Goal: Task Accomplishment & Management: Manage account settings

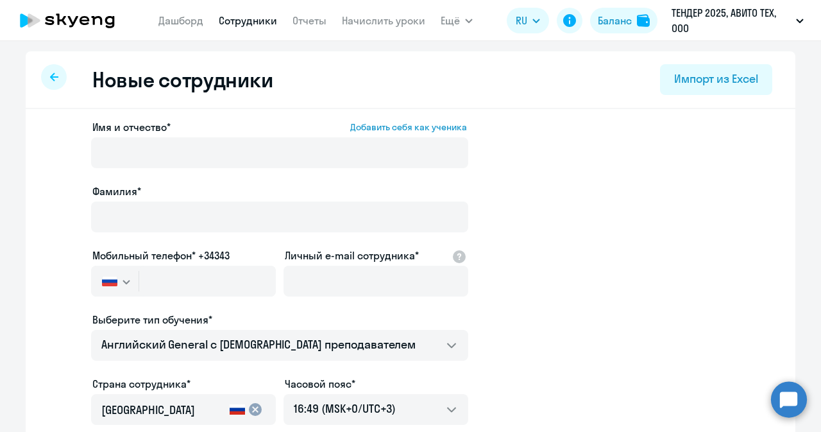
select select "english_adult_not_native_speaker"
select select "3"
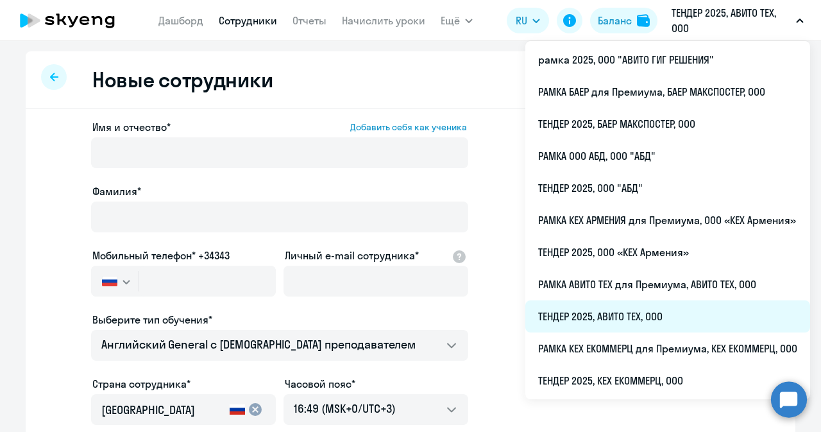
click at [590, 325] on li "ТЕНДЕР 2025, АВИТО ТЕХ, ООО" at bounding box center [668, 316] width 285 height 32
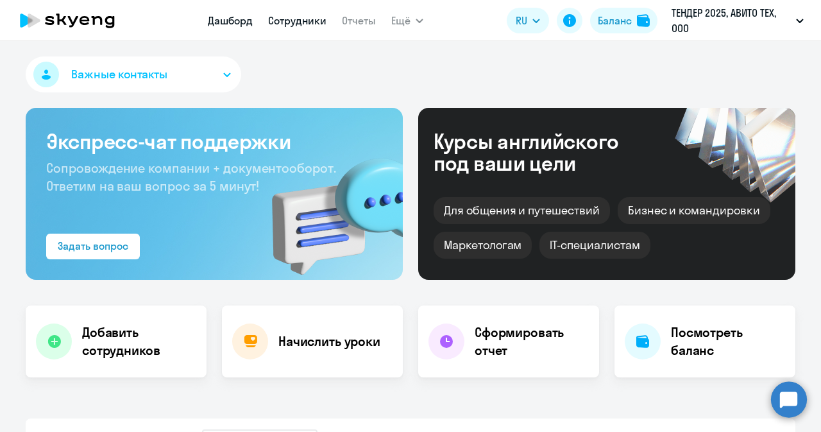
select select "30"
click at [304, 19] on link "Сотрудники" at bounding box center [297, 20] width 58 height 13
select select "30"
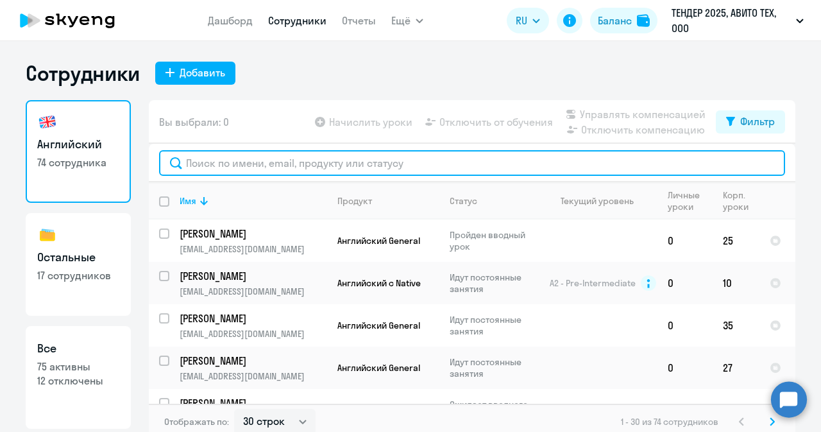
click at [277, 160] on input "text" at bounding box center [472, 163] width 626 height 26
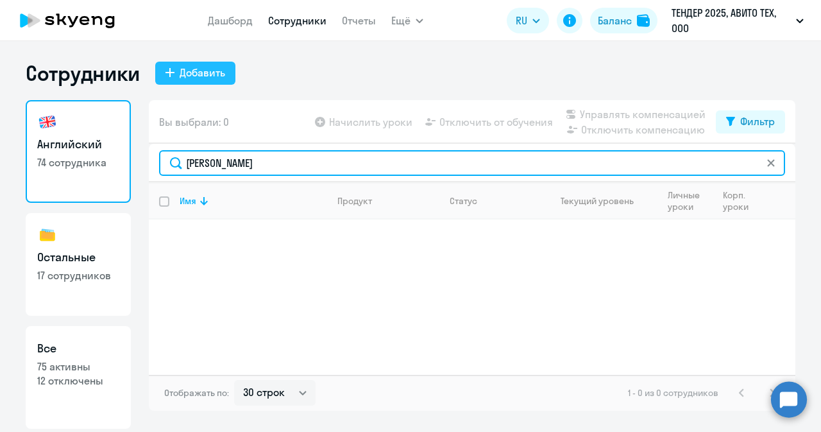
type input "[PERSON_NAME]"
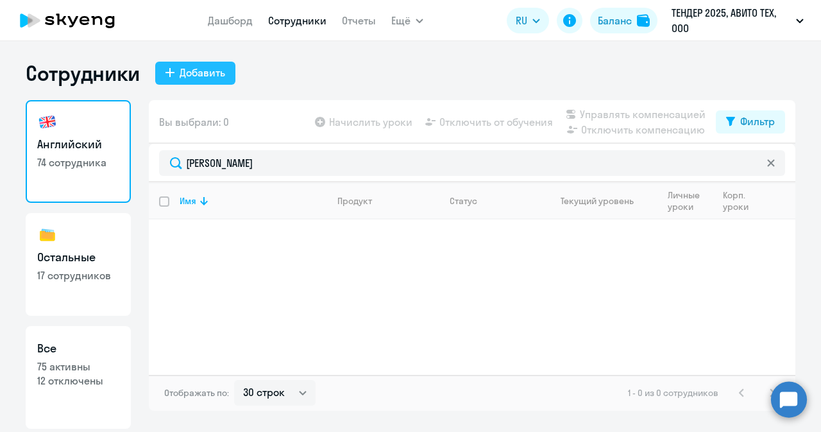
click at [217, 69] on div "Добавить" at bounding box center [203, 72] width 46 height 15
select select "english_adult_not_native_speaker"
select select "3"
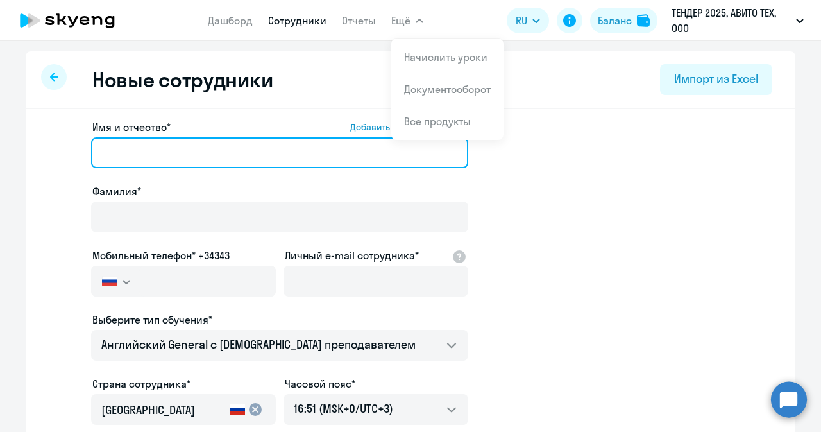
click at [177, 146] on input "Имя и отчество* Добавить себя как ученика" at bounding box center [279, 152] width 377 height 31
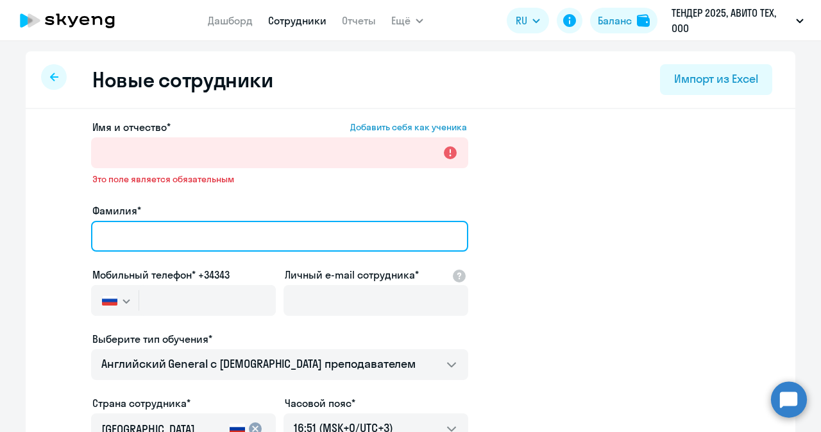
click at [118, 211] on div "Фамилия*" at bounding box center [279, 230] width 377 height 54
type input "[PERSON_NAME]"
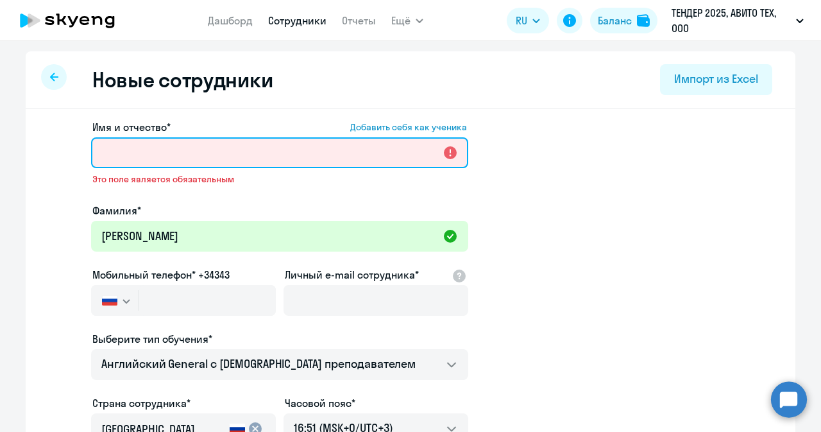
click at [171, 153] on input "Имя и отчество* Добавить себя как ученика" at bounding box center [279, 152] width 377 height 31
paste input "Аксултан"
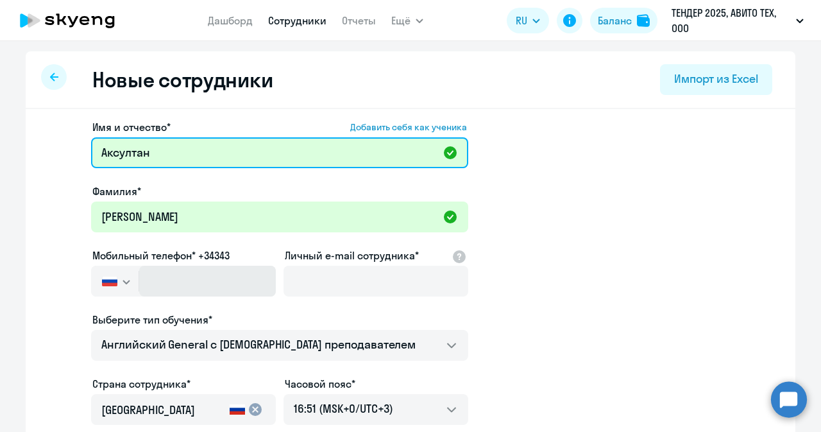
type input "Аксултан"
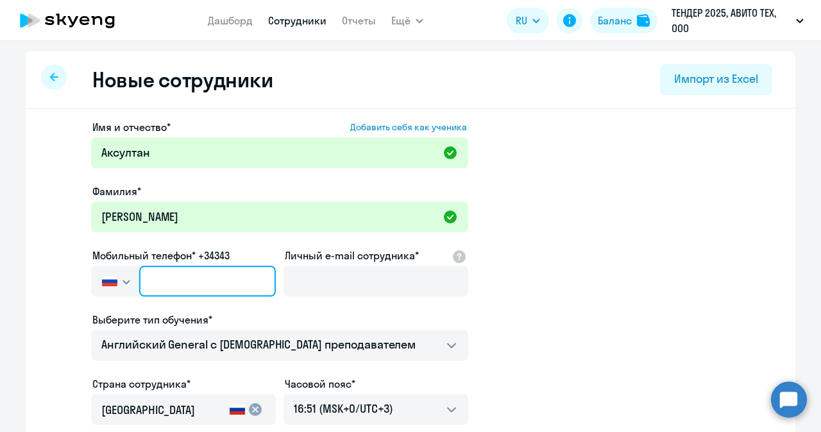
click at [234, 284] on input "text" at bounding box center [207, 281] width 137 height 31
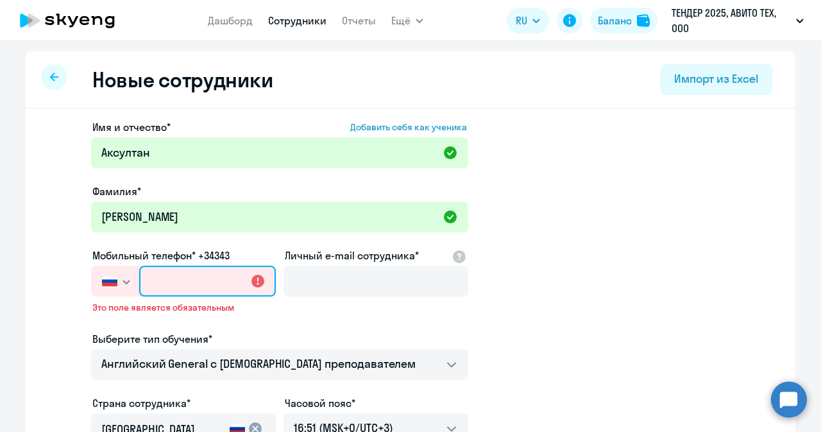
paste input "[PHONE_NUMBER]"
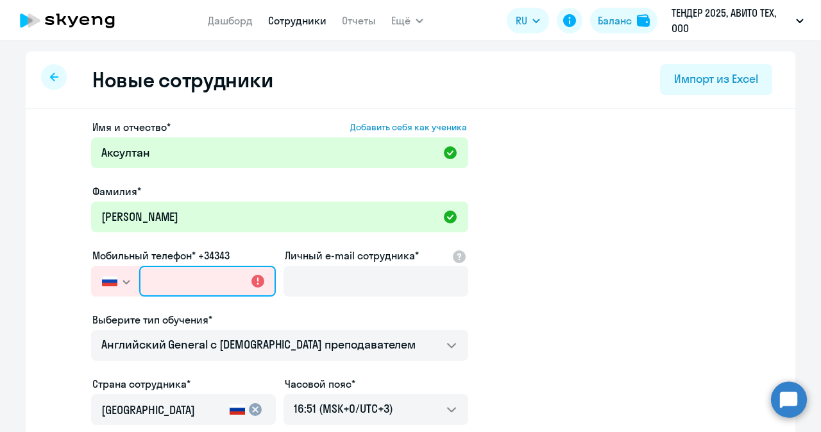
type input "[PHONE_NUMBER]"
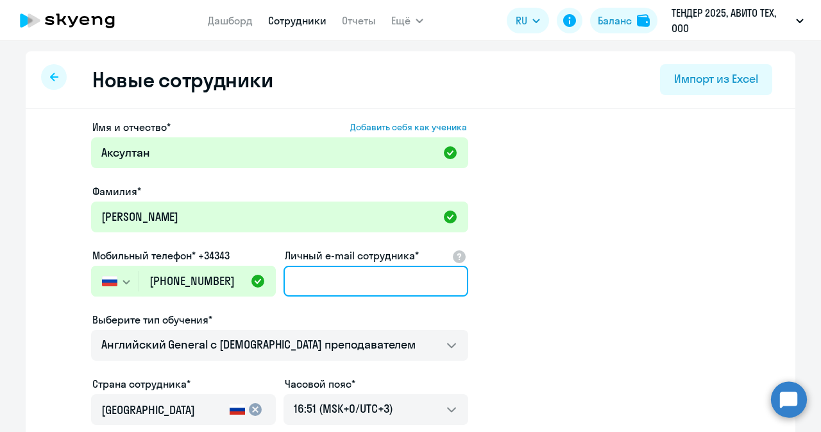
click at [322, 276] on input "Личный e-mail сотрудника*" at bounding box center [376, 281] width 185 height 31
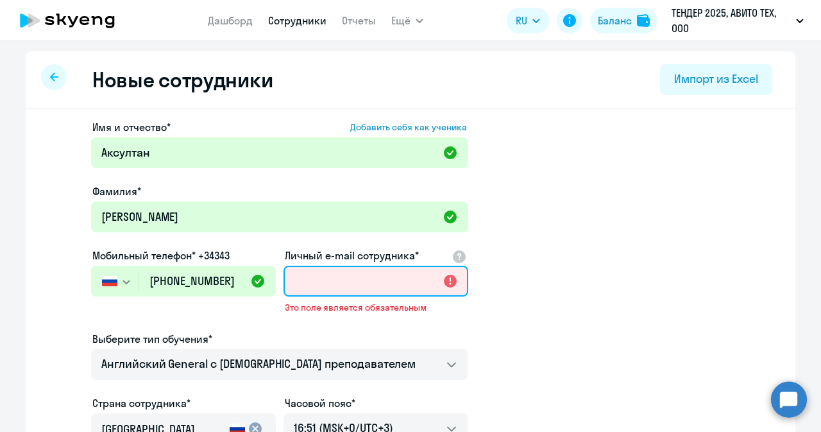
paste input "[PERSON_NAME][EMAIL_ADDRESS][DOMAIN_NAME]"
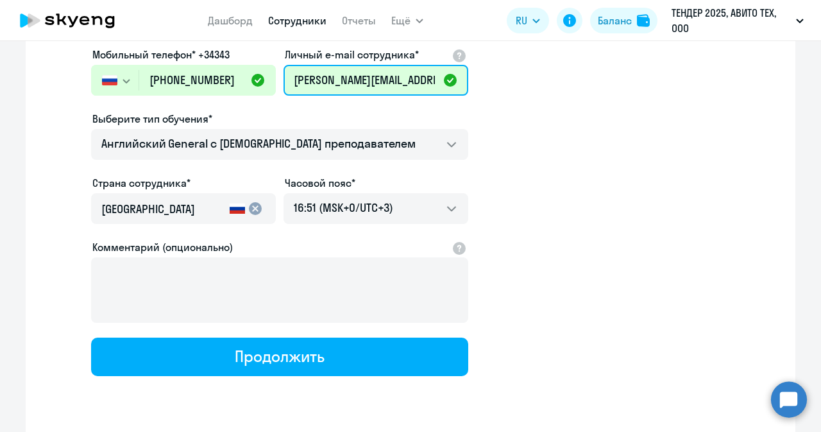
scroll to position [201, 0]
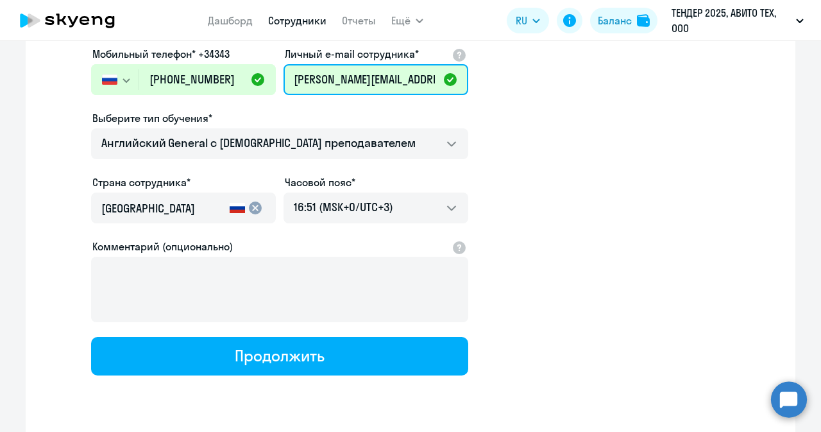
type input "[PERSON_NAME][EMAIL_ADDRESS][DOMAIN_NAME]"
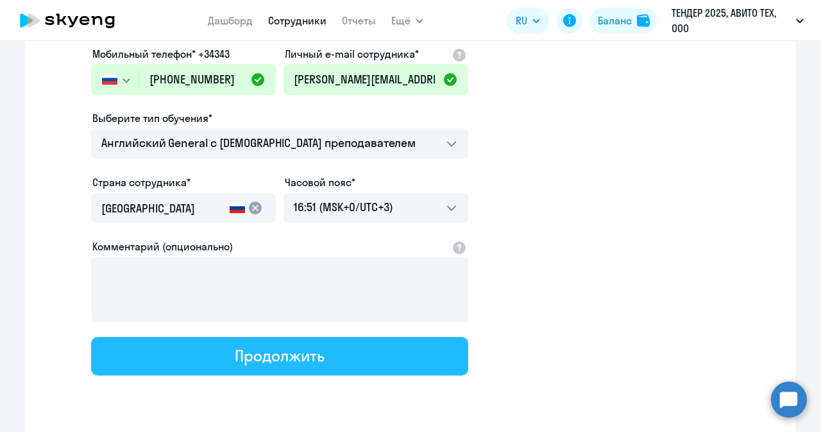
click at [296, 361] on div "Продолжить" at bounding box center [279, 355] width 89 height 21
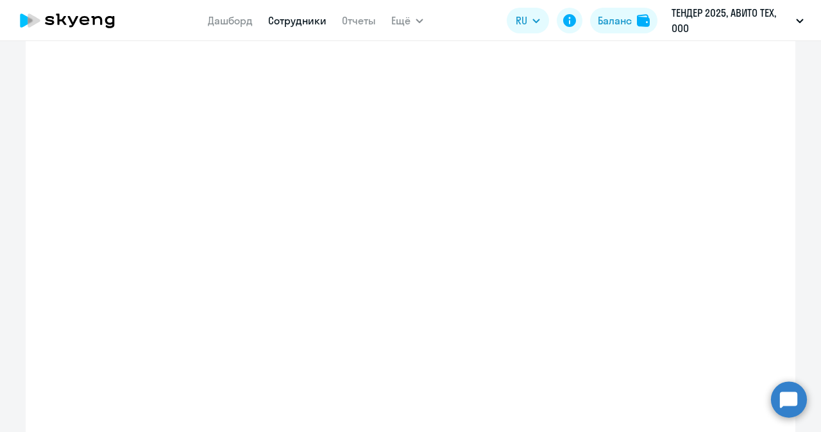
select select "english_adult_not_native_speaker"
select select "3"
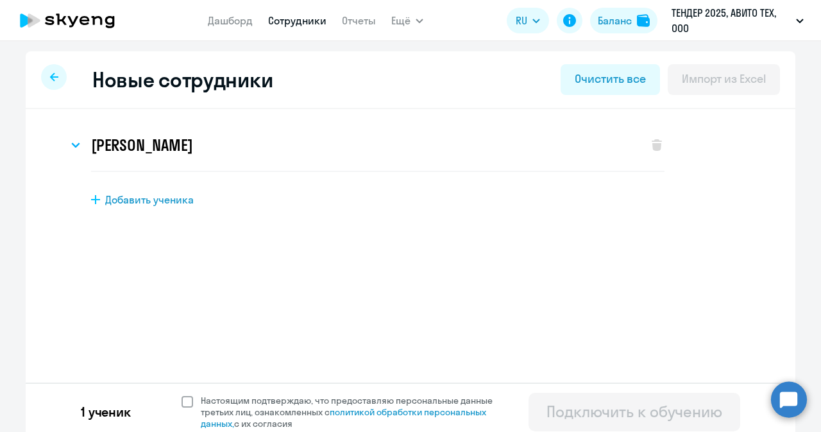
click at [184, 403] on span at bounding box center [188, 402] width 12 height 12
click at [182, 395] on input "Настоящим подтверждаю, что предоставляю персональные данные третьих лиц, ознако…" at bounding box center [181, 394] width 1 height 1
checkbox input "true"
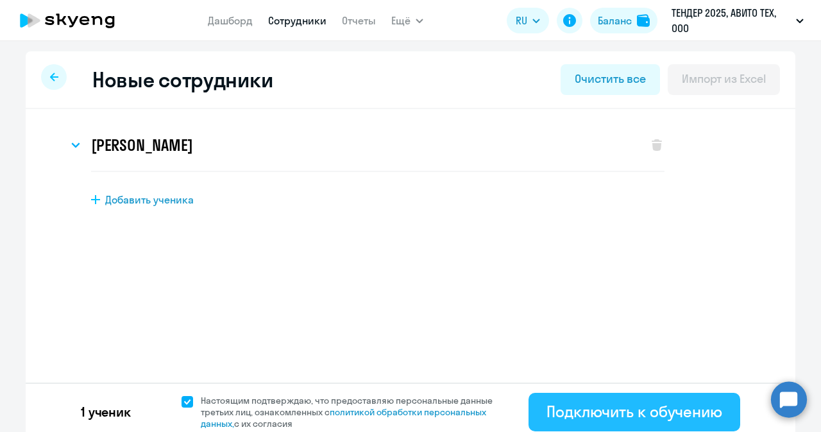
click at [584, 414] on div "Подключить к обучению" at bounding box center [635, 411] width 176 height 21
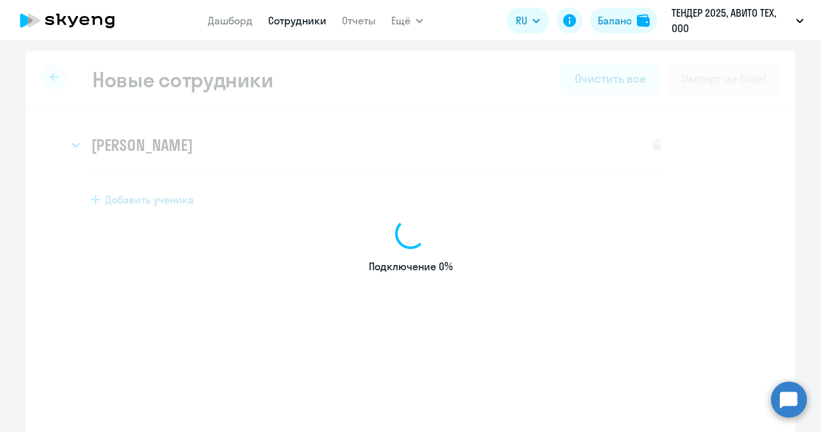
select select "english_adult_not_native_speaker"
select select "3"
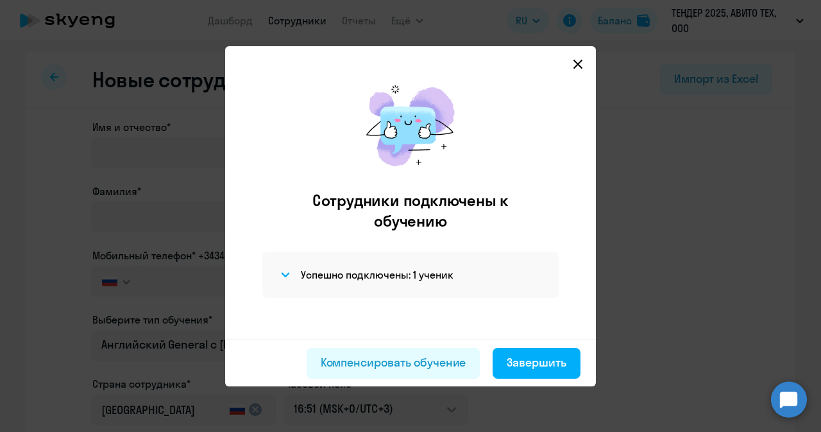
click at [576, 68] on icon at bounding box center [578, 64] width 10 height 10
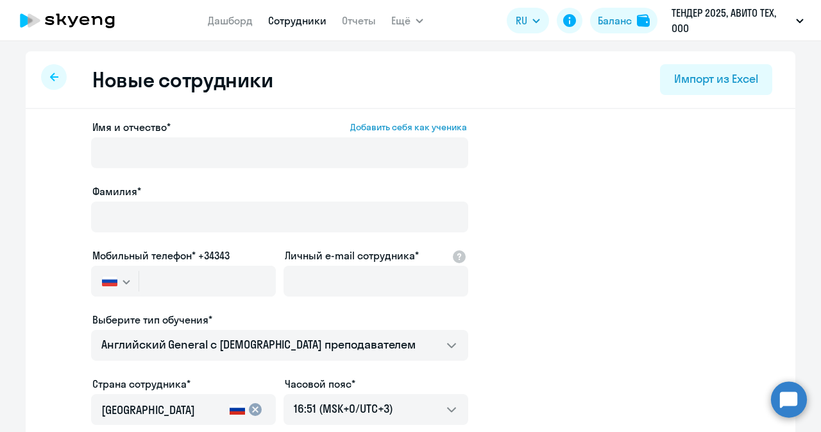
select select "30"
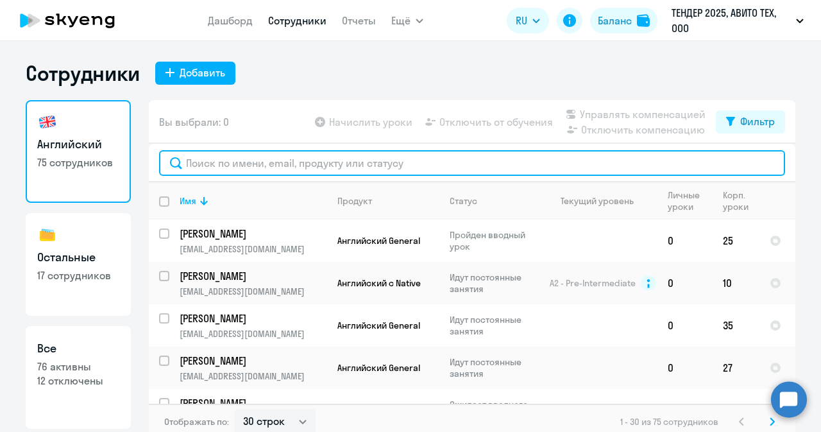
click at [323, 167] on input "text" at bounding box center [472, 163] width 626 height 26
paste input "[PERSON_NAME]"
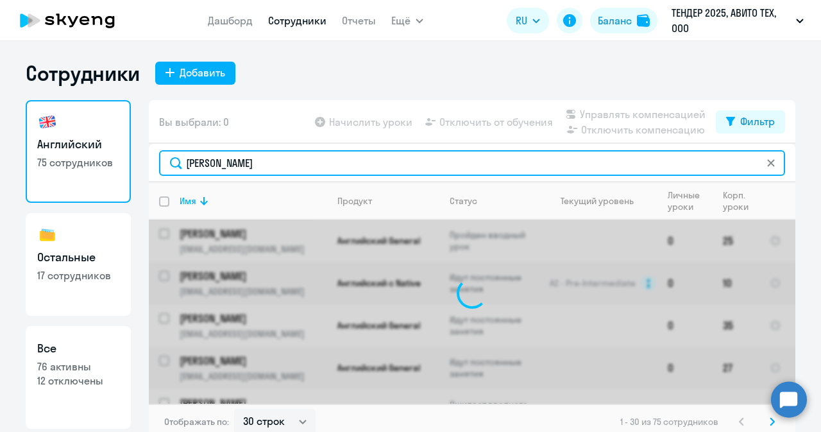
click at [193, 160] on input "[PERSON_NAME]" at bounding box center [472, 163] width 626 height 26
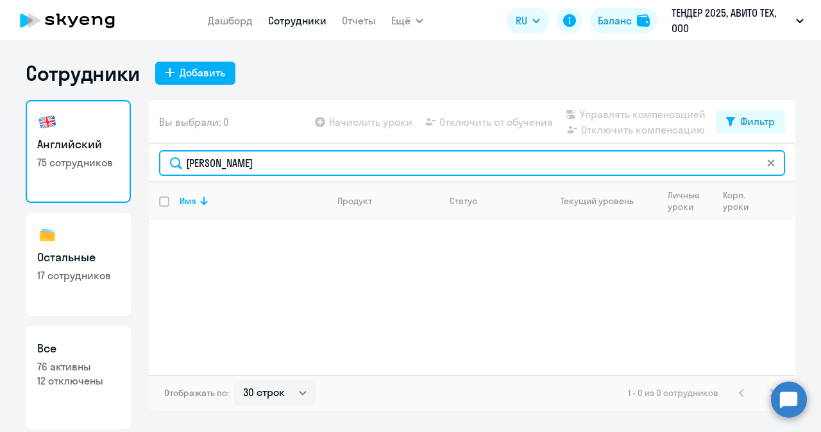
click at [313, 162] on input "[PERSON_NAME]" at bounding box center [472, 163] width 626 height 26
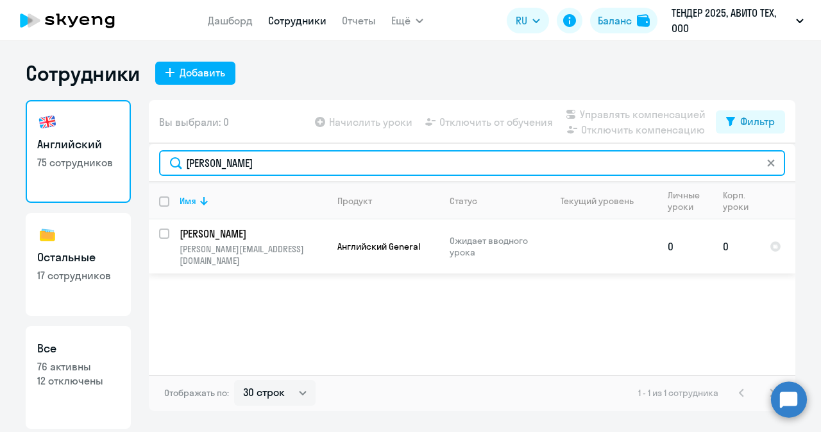
type input "[PERSON_NAME]"
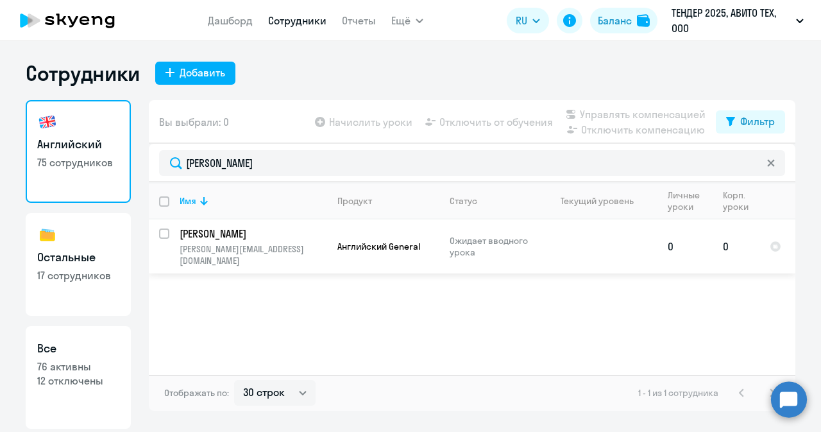
click at [196, 248] on p "[PERSON_NAME][EMAIL_ADDRESS][DOMAIN_NAME]" at bounding box center [253, 254] width 147 height 23
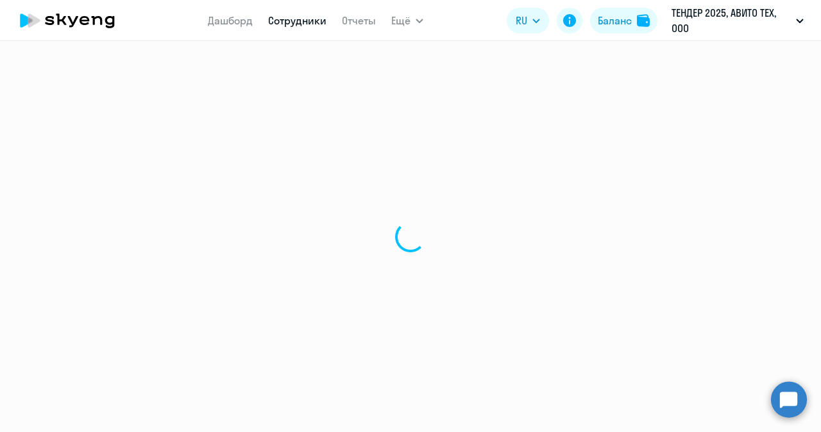
select select "english"
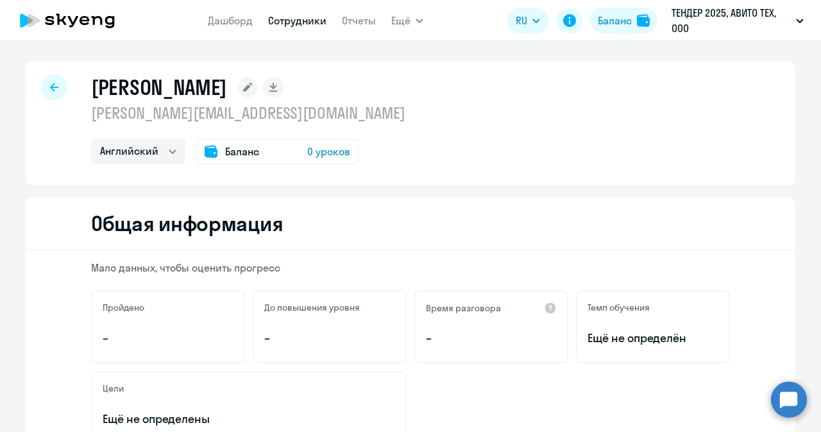
click at [316, 148] on span "0 уроков" at bounding box center [328, 151] width 43 height 15
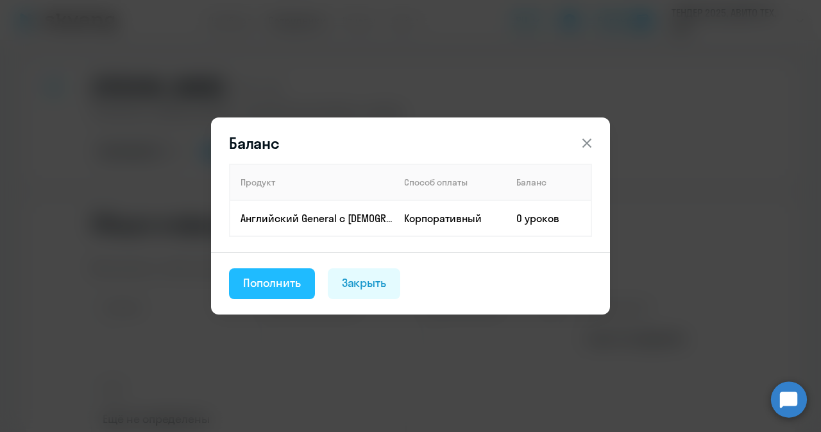
click at [288, 281] on div "Пополнить" at bounding box center [272, 283] width 58 height 17
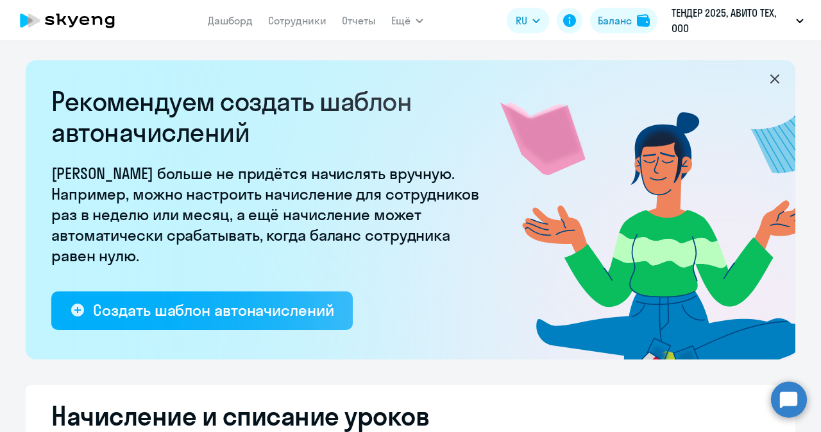
select select "10"
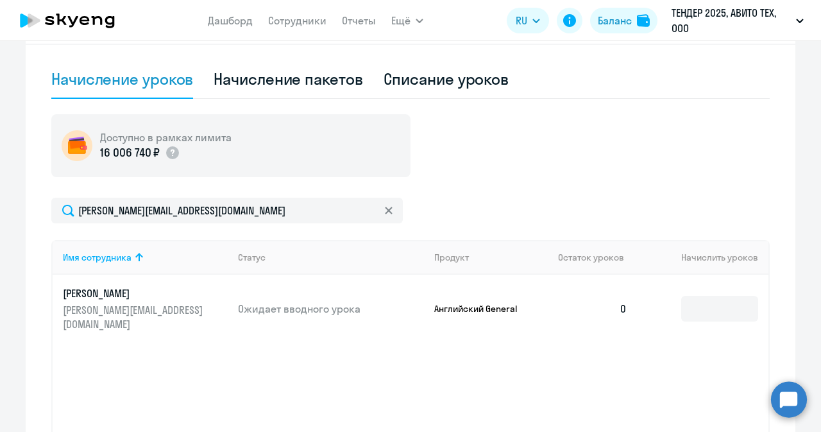
scroll to position [404, 0]
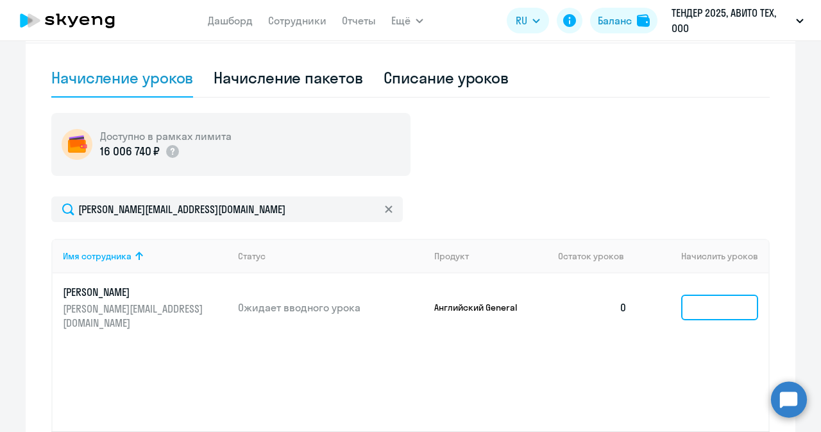
click at [723, 295] on input at bounding box center [719, 308] width 77 height 26
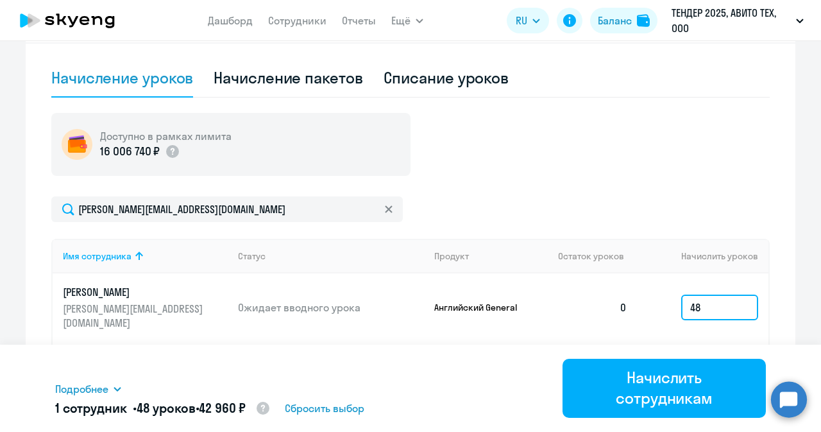
type input "48"
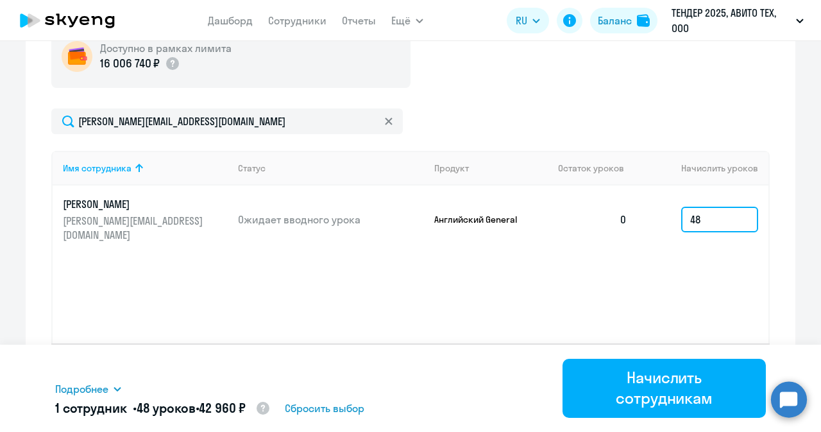
scroll to position [493, 0]
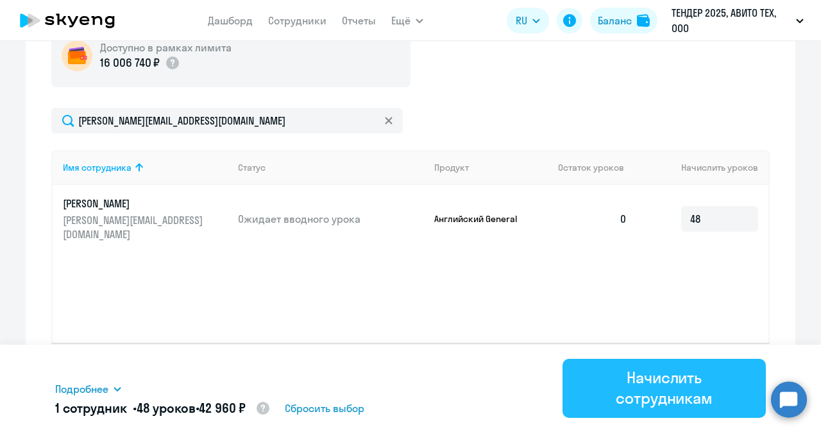
click at [660, 378] on div "Начислить сотрудникам" at bounding box center [664, 387] width 167 height 41
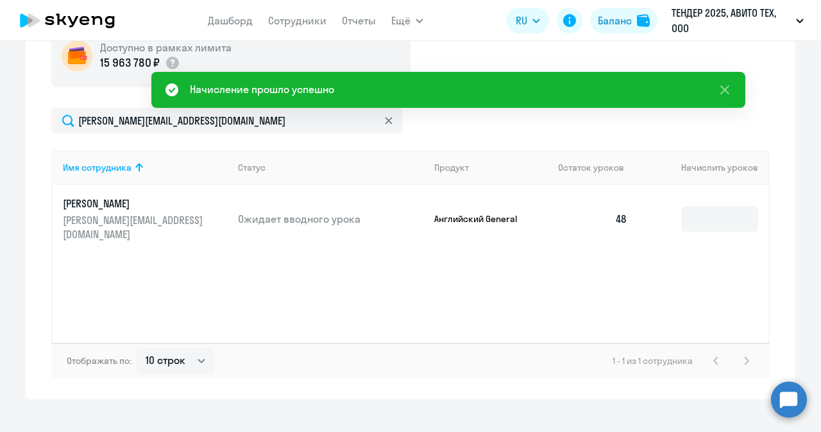
click at [783, 394] on circle at bounding box center [789, 399] width 36 height 36
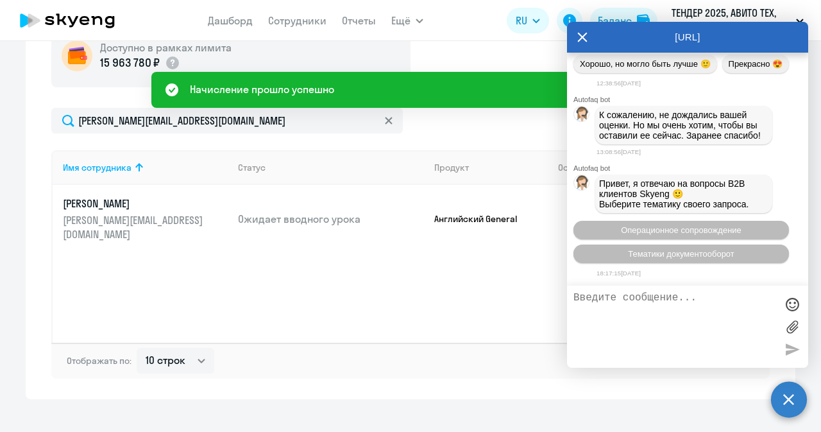
scroll to position [48263, 0]
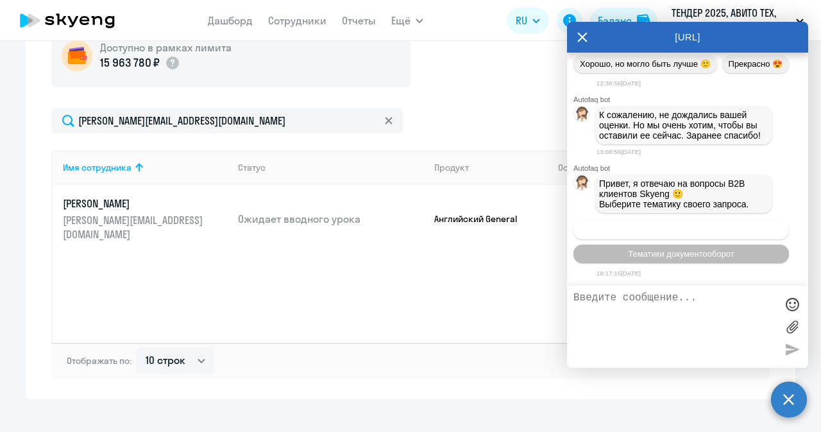
click at [678, 223] on button "Операционное сопровождение" at bounding box center [682, 230] width 216 height 19
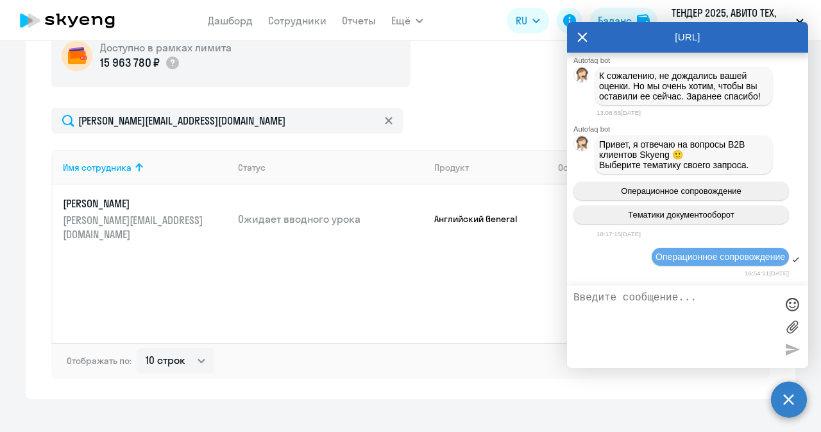
scroll to position [48379, 0]
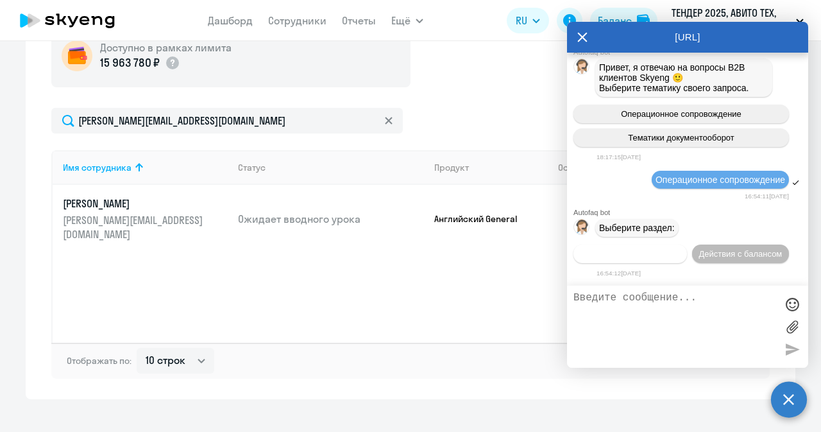
click at [642, 248] on button "Действия по сотрудникам" at bounding box center [631, 253] width 114 height 19
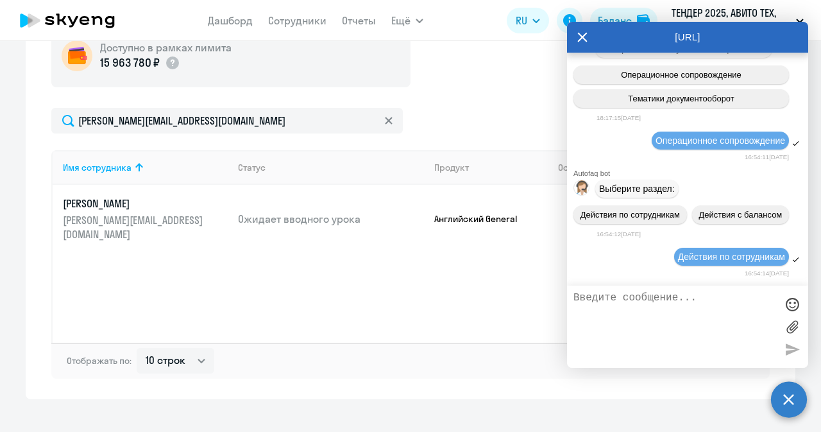
scroll to position [48569, 0]
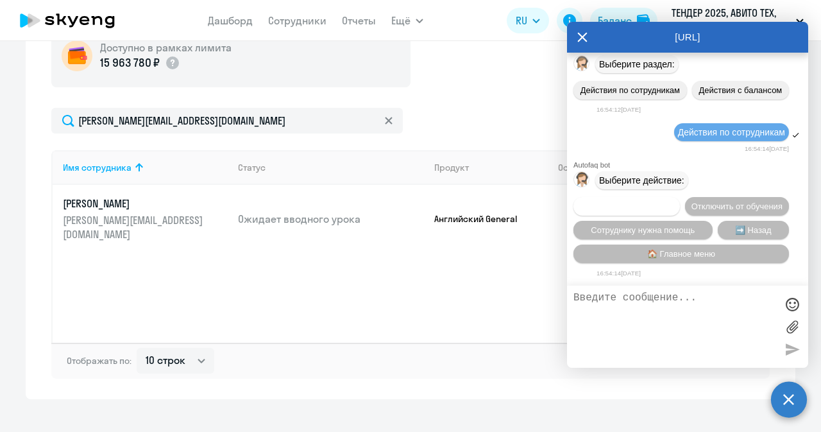
click at [673, 201] on span "Подключить к обучению" at bounding box center [627, 206] width 94 height 10
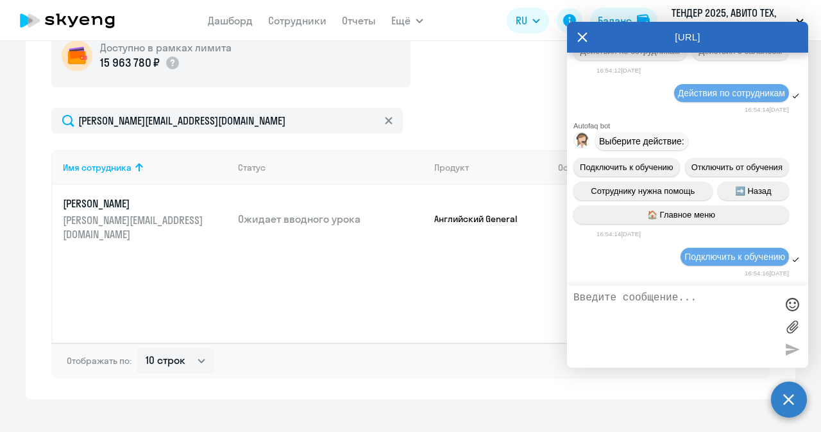
scroll to position [48734, 0]
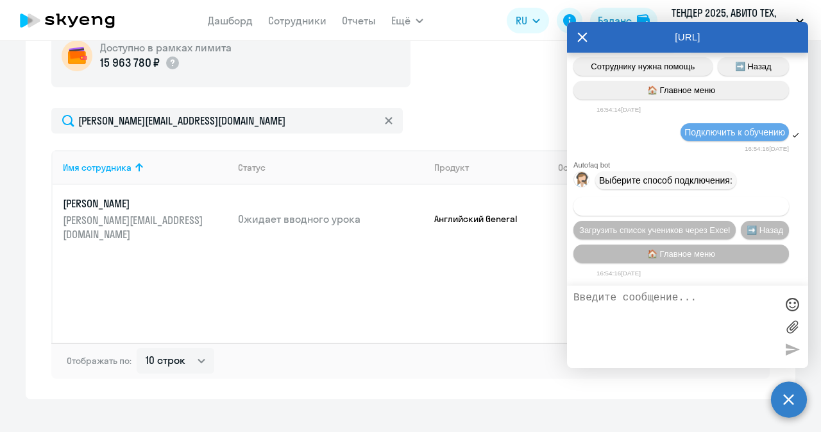
click at [657, 204] on span "Добавить учеников вручную" at bounding box center [681, 206] width 109 height 10
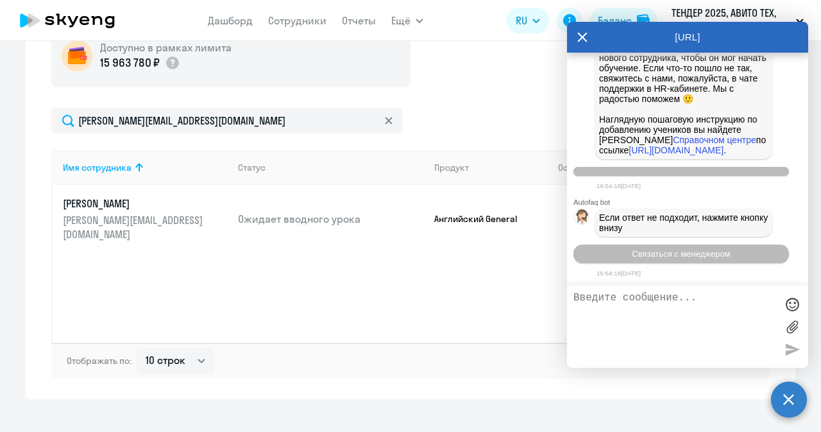
scroll to position [49369, 0]
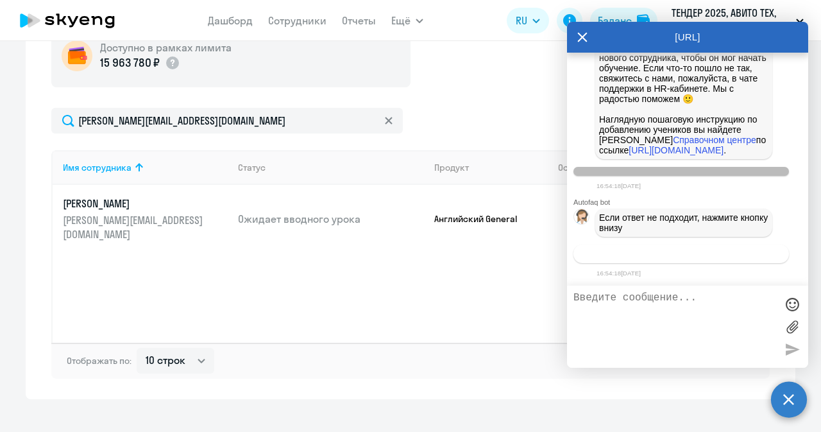
click at [643, 251] on span "Связаться с менеджером" at bounding box center [681, 254] width 98 height 10
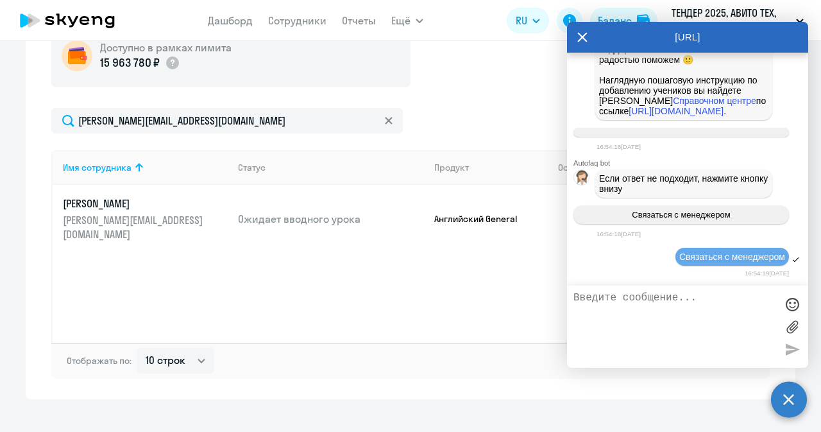
click at [628, 306] on textarea at bounding box center [675, 326] width 203 height 69
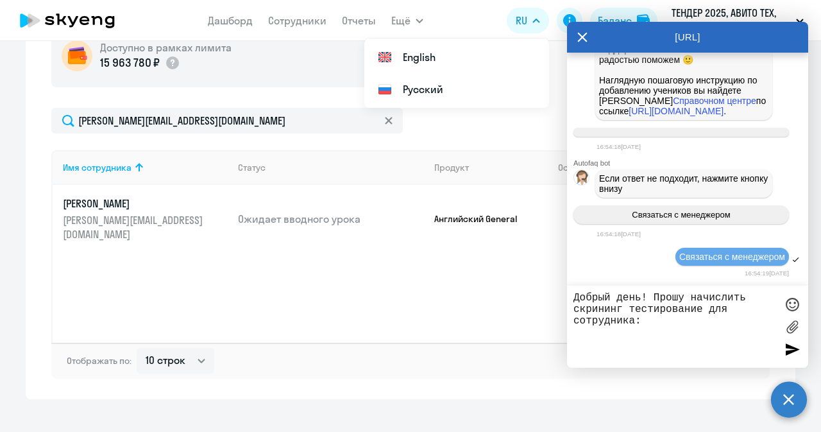
paste textarea "[PERSON_NAME]"
click at [612, 334] on textarea "Добрый день! Прошу начислить скрининг тестирование для сотрудника: [PERSON_NAME…" at bounding box center [675, 326] width 203 height 69
click at [701, 338] on textarea "Добрый день! Прошу начислить скрининг тестирование для сотрудника: [PERSON_NAME…" at bounding box center [675, 326] width 203 height 69
paste textarea "79859170841"
click at [617, 348] on textarea "Добрый день! Прошу начислить скрининг тестирование для сотрудника: [PERSON_NAME…" at bounding box center [675, 326] width 203 height 69
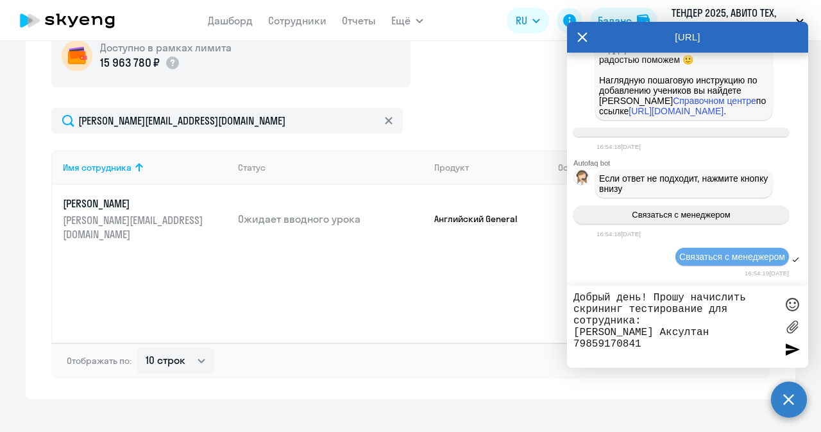
click at [643, 351] on textarea "Добрый день! Прошу начислить скрининг тестирование для сотрудника: [PERSON_NAME…" at bounding box center [675, 326] width 203 height 69
paste textarea "[PERSON_NAME][EMAIL_ADDRESS][DOMAIN_NAME]"
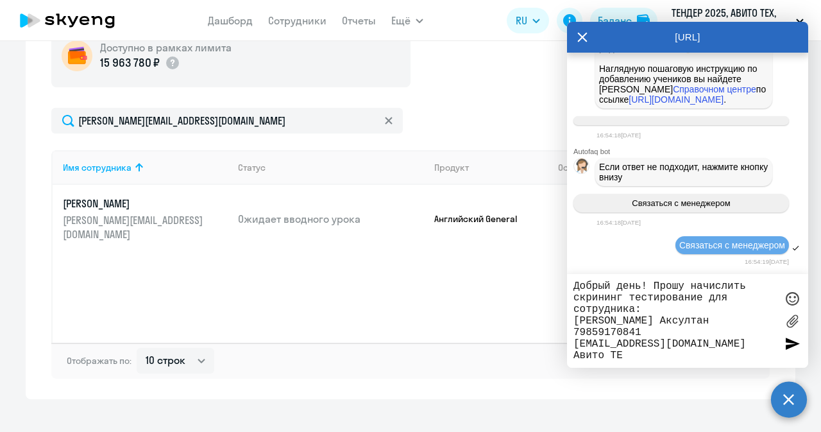
type textarea "Добрый день! Прошу начислить скрининг тестирование для сотрудника: [PERSON_NAME…"
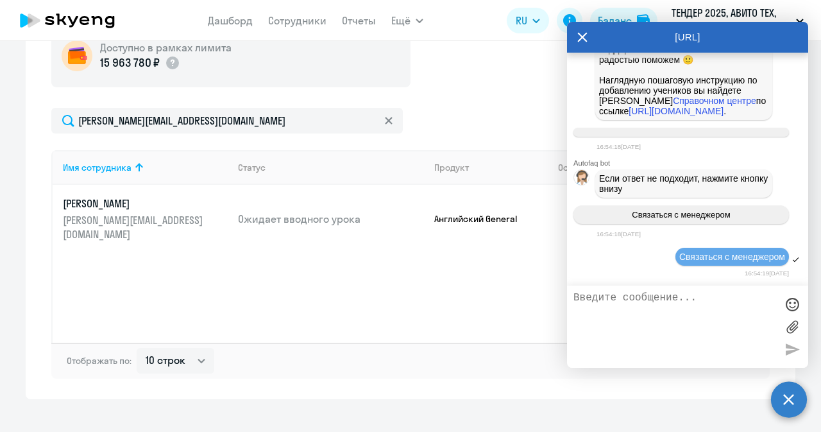
scroll to position [49498, 0]
